Goal: Task Accomplishment & Management: Manage account settings

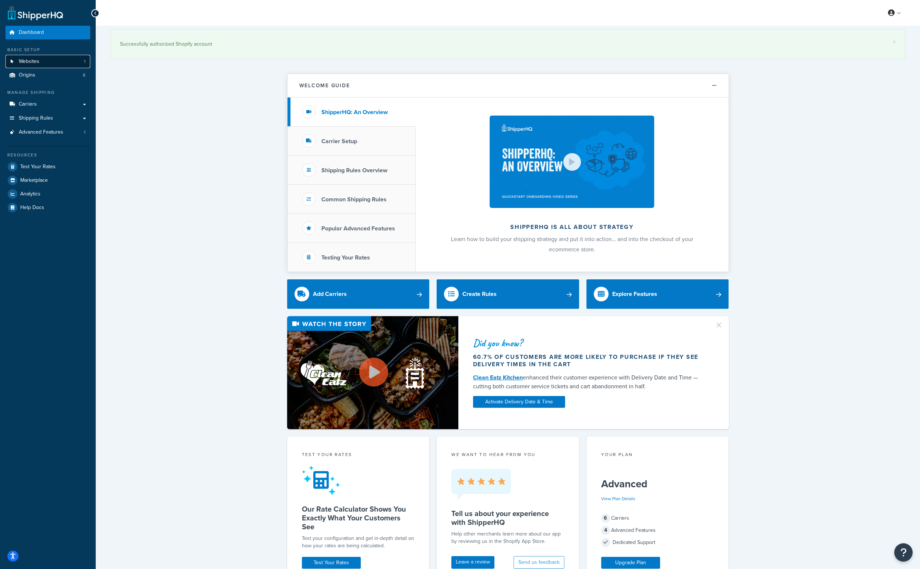
click at [62, 63] on link "Websites 1" at bounding box center [48, 62] width 85 height 14
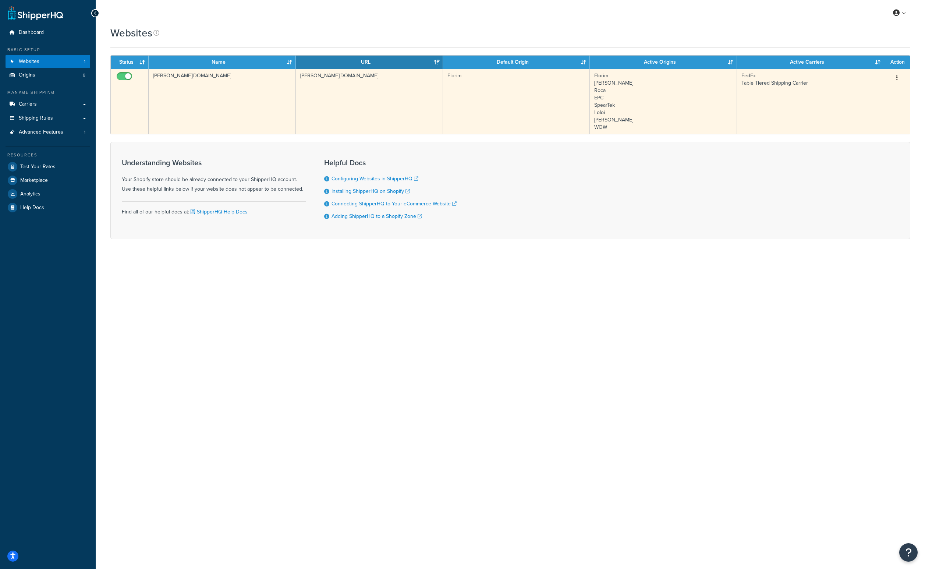
click at [896, 79] on icon "button" at bounding box center [896, 77] width 1 height 5
click at [878, 87] on link "Edit" at bounding box center [867, 92] width 58 height 15
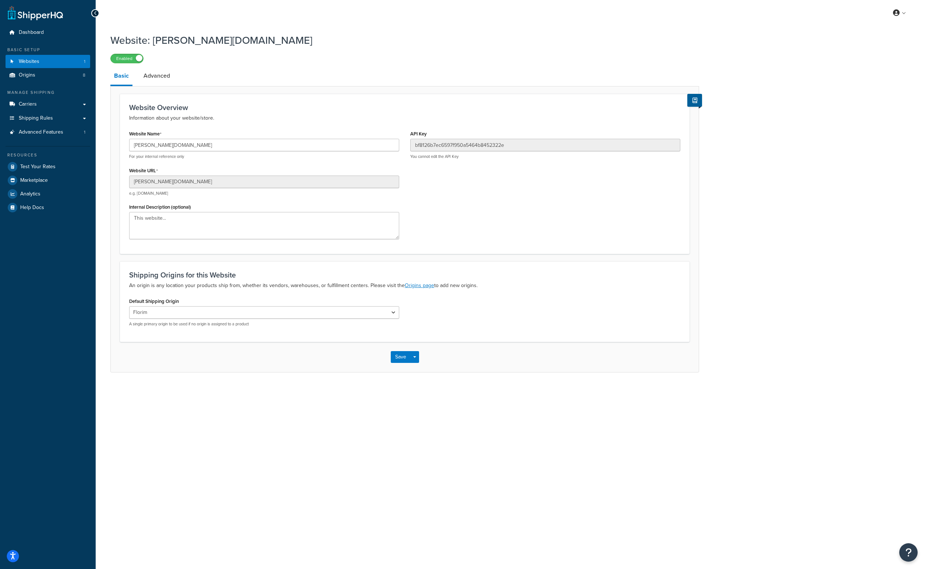
click at [12, 554] on icon "Open accessiBe: accessibility options, statement and help" at bounding box center [13, 557] width 6 height 6
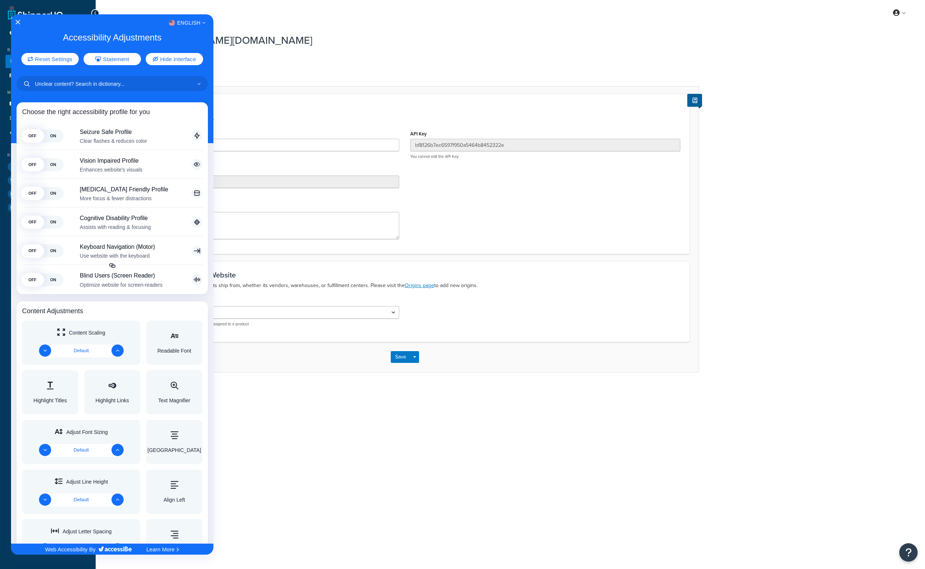
click at [268, 484] on div at bounding box center [462, 284] width 925 height 569
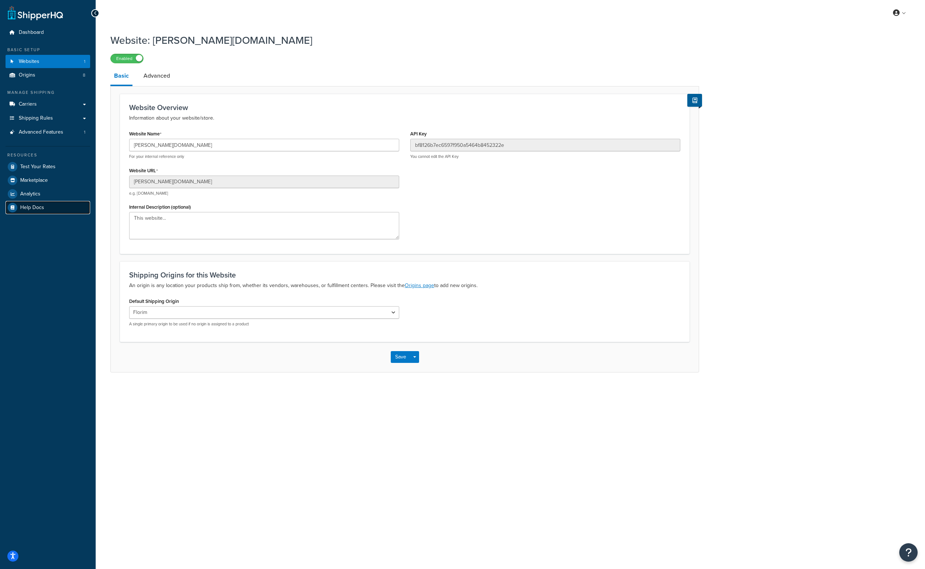
click at [31, 209] on span "Help Docs" at bounding box center [32, 208] width 24 height 6
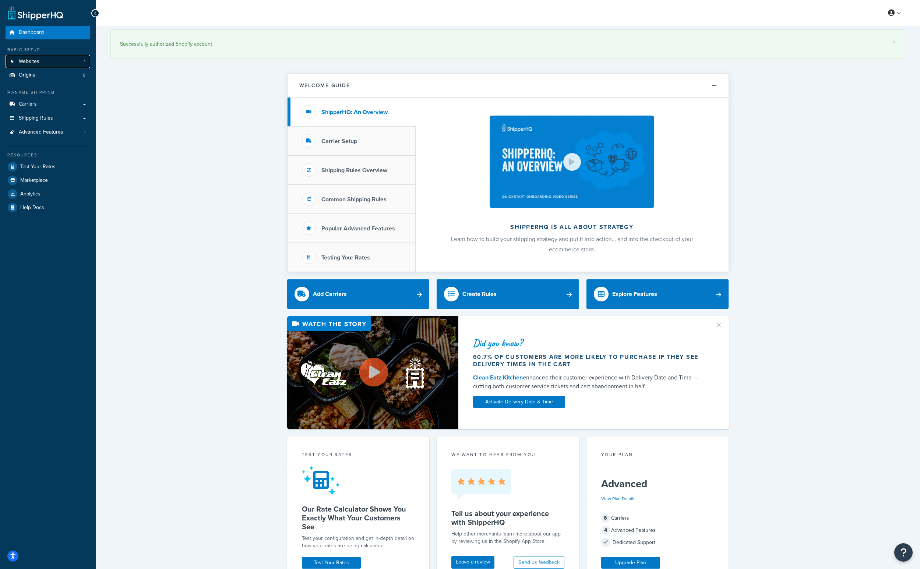
click at [37, 63] on span "Websites" at bounding box center [29, 62] width 21 height 6
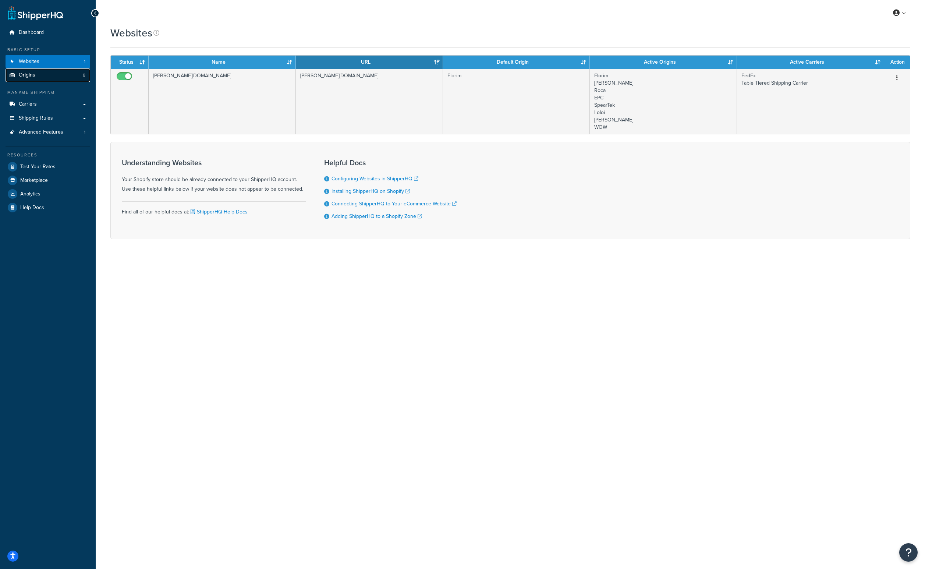
click at [41, 78] on link "Origins 8" at bounding box center [48, 75] width 85 height 14
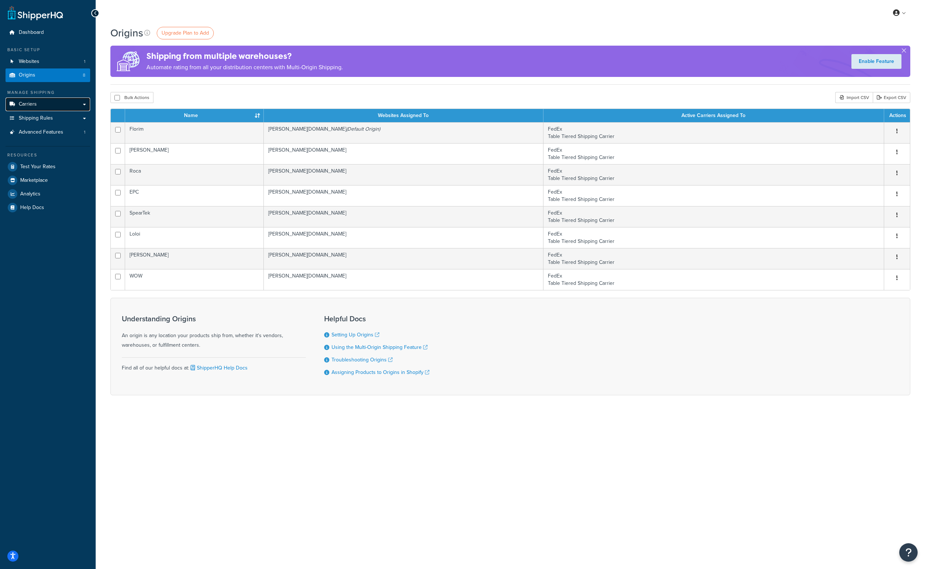
click at [36, 106] on link "Carriers" at bounding box center [48, 105] width 85 height 14
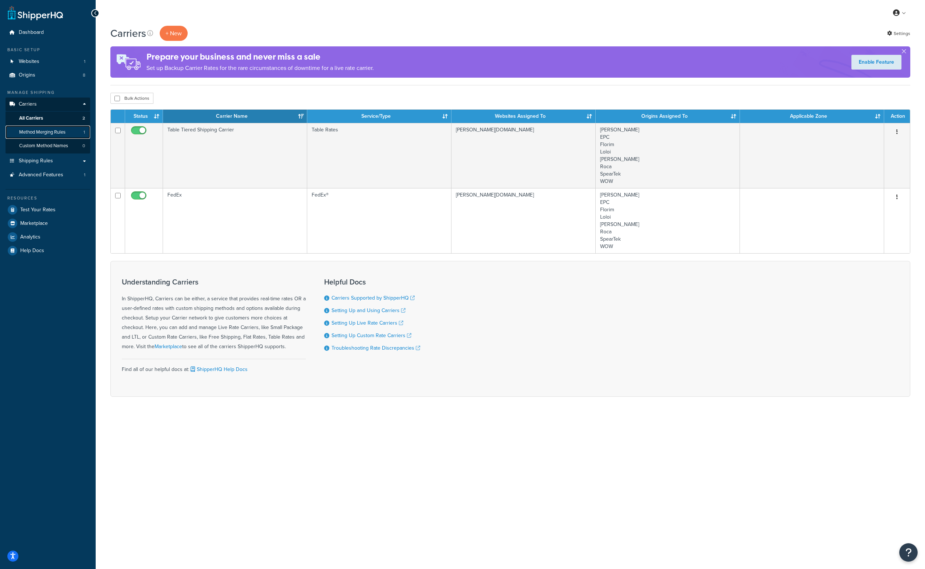
click at [39, 127] on link "Method Merging Rules 1" at bounding box center [48, 132] width 85 height 14
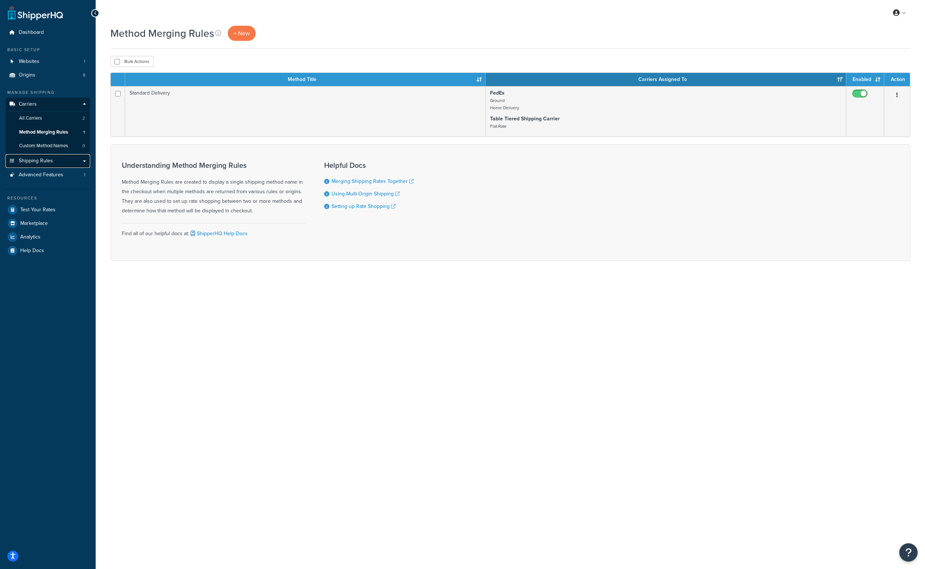
click at [38, 160] on span "Shipping Rules" at bounding box center [36, 161] width 34 height 6
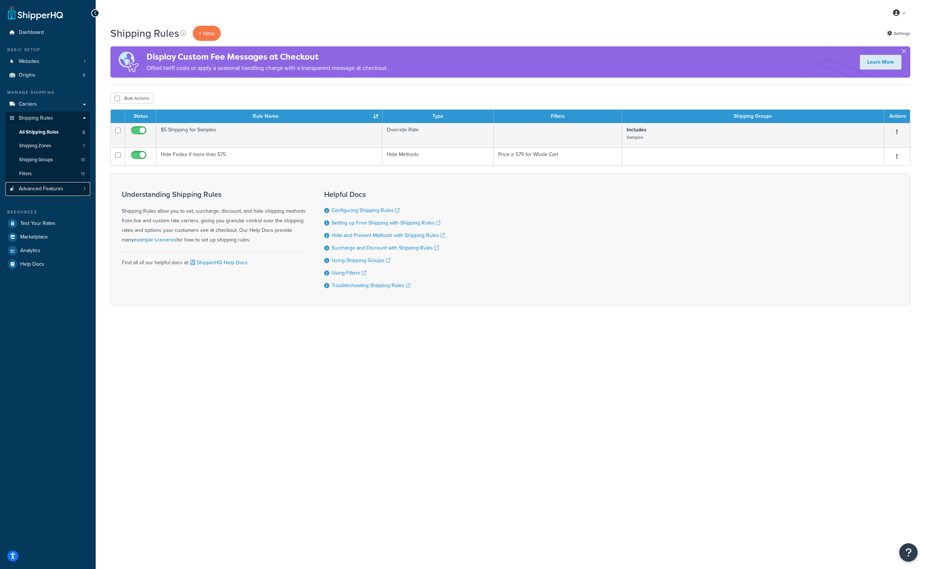
click at [41, 190] on span "Advanced Features" at bounding box center [41, 189] width 45 height 6
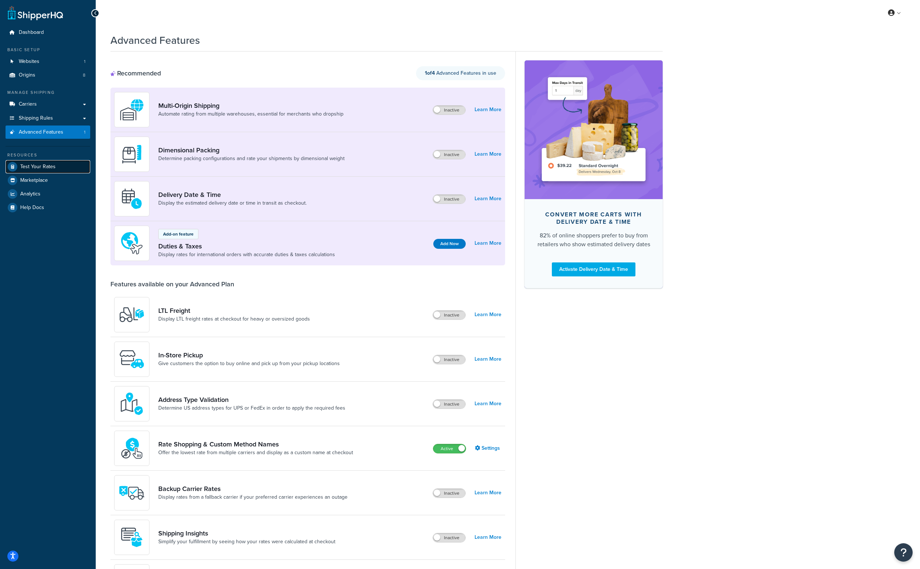
click at [43, 166] on span "Test Your Rates" at bounding box center [37, 167] width 35 height 6
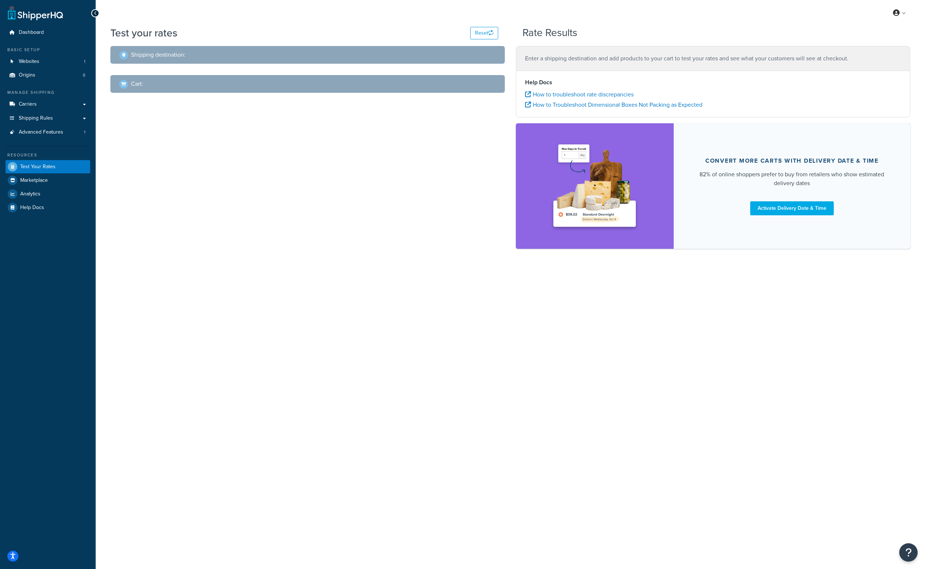
select select "[GEOGRAPHIC_DATA]"
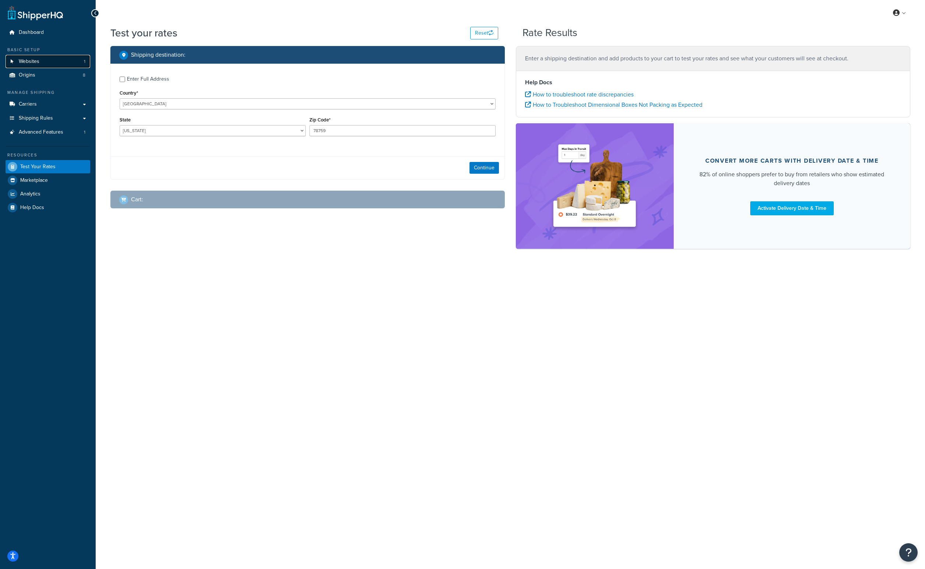
click at [63, 60] on link "Websites 1" at bounding box center [48, 62] width 85 height 14
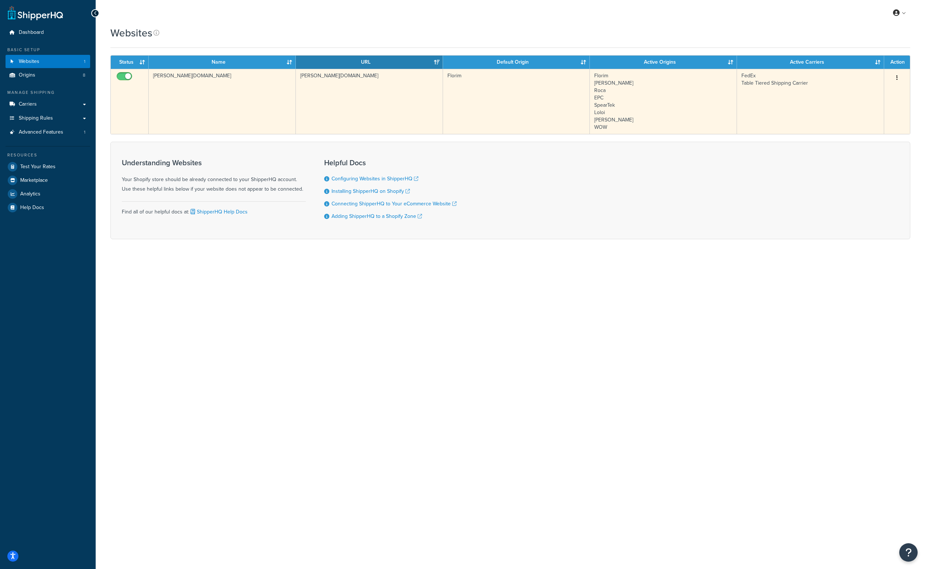
click at [177, 77] on td "[PERSON_NAME][DOMAIN_NAME]" at bounding box center [222, 101] width 147 height 65
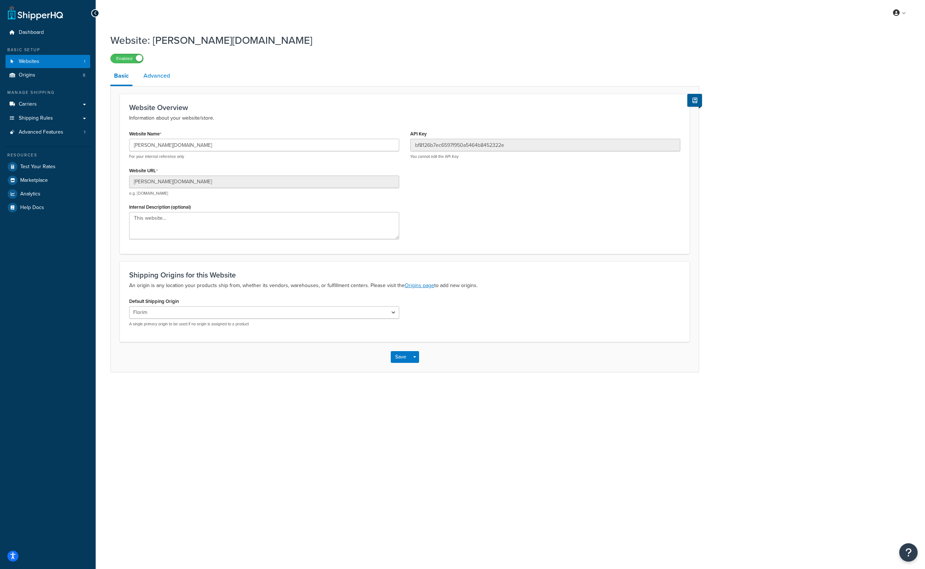
click at [168, 80] on link "Advanced" at bounding box center [157, 76] width 34 height 18
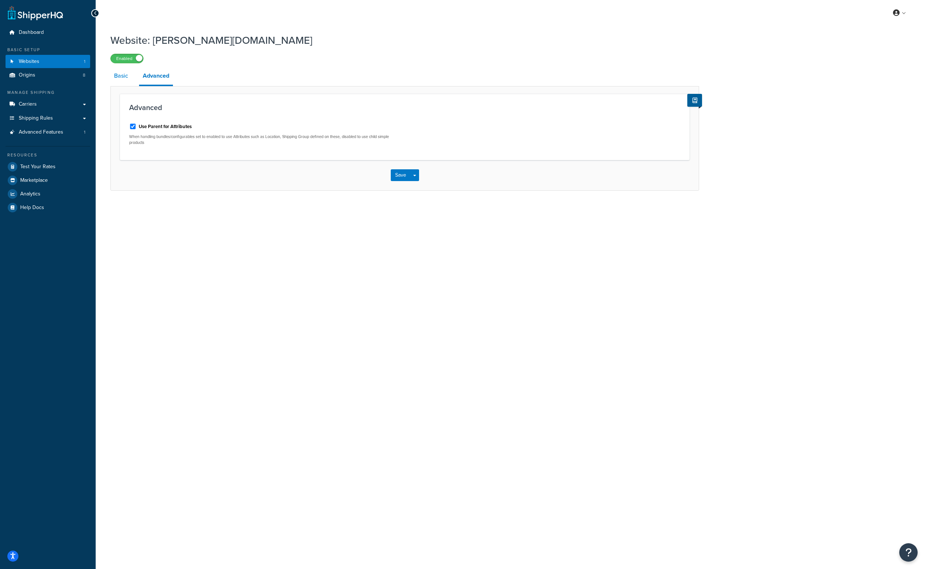
click at [119, 76] on link "Basic" at bounding box center [120, 76] width 21 height 18
click at [872, 75] on link "Contact Us" at bounding box center [878, 72] width 66 height 15
